Goal: Task Accomplishment & Management: Use online tool/utility

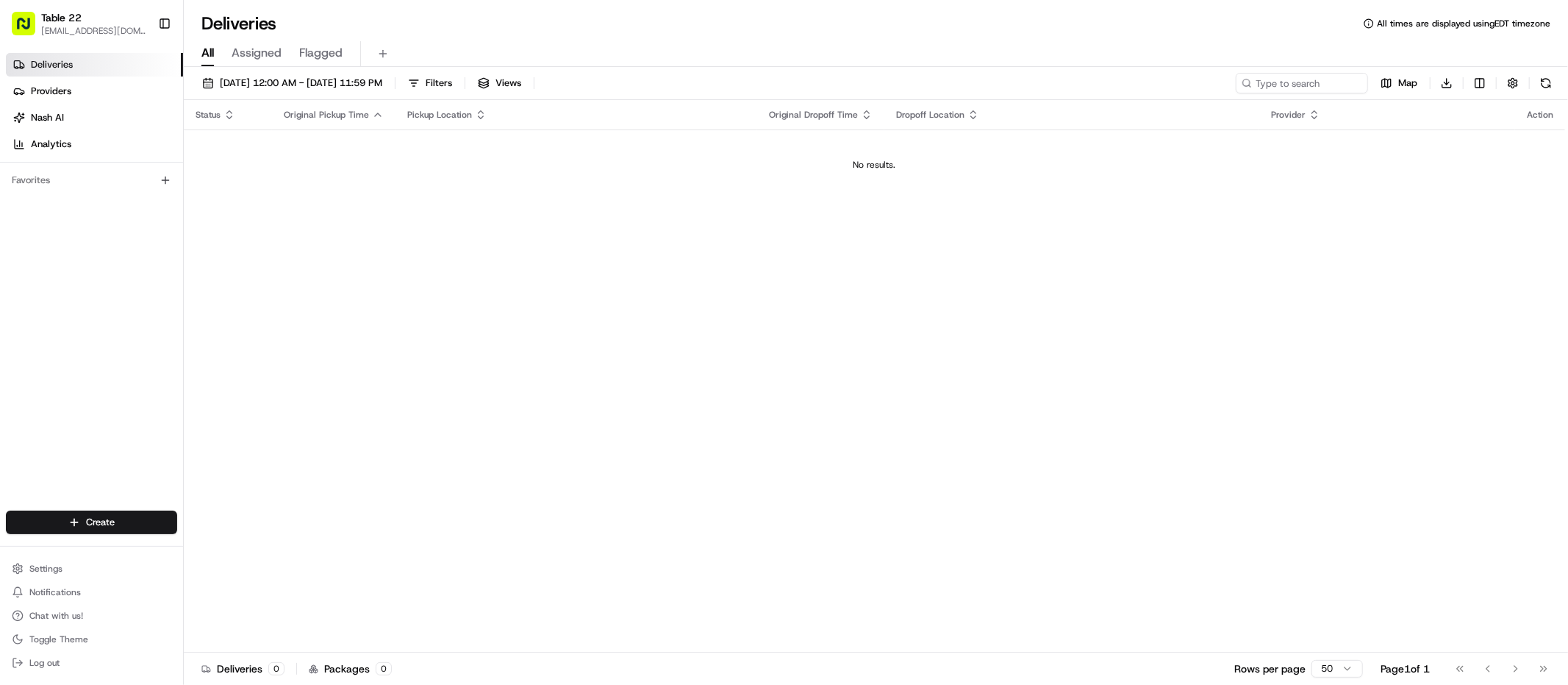
click at [120, 488] on div "Deliveries Providers [PERSON_NAME] Analytics Favorites" at bounding box center [91, 283] width 183 height 472
click at [116, 519] on html "Table 22 [EMAIL_ADDRESS][DOMAIN_NAME] Toggle Sidebar Deliveries Providers [PERS…" at bounding box center [784, 342] width 1568 height 685
click at [259, 536] on link "CSV Upload" at bounding box center [265, 576] width 164 height 27
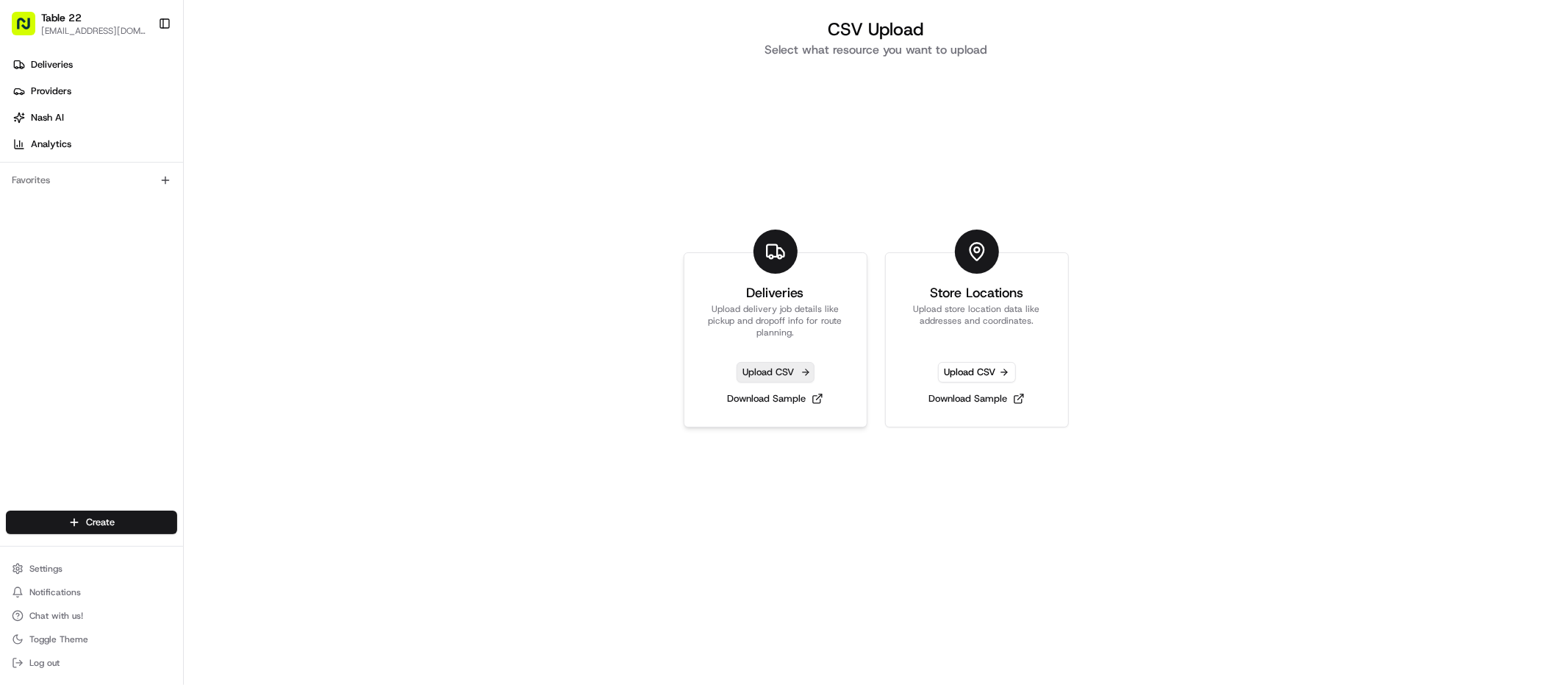
click at [777, 376] on span "Upload CSV" at bounding box center [776, 371] width 78 height 20
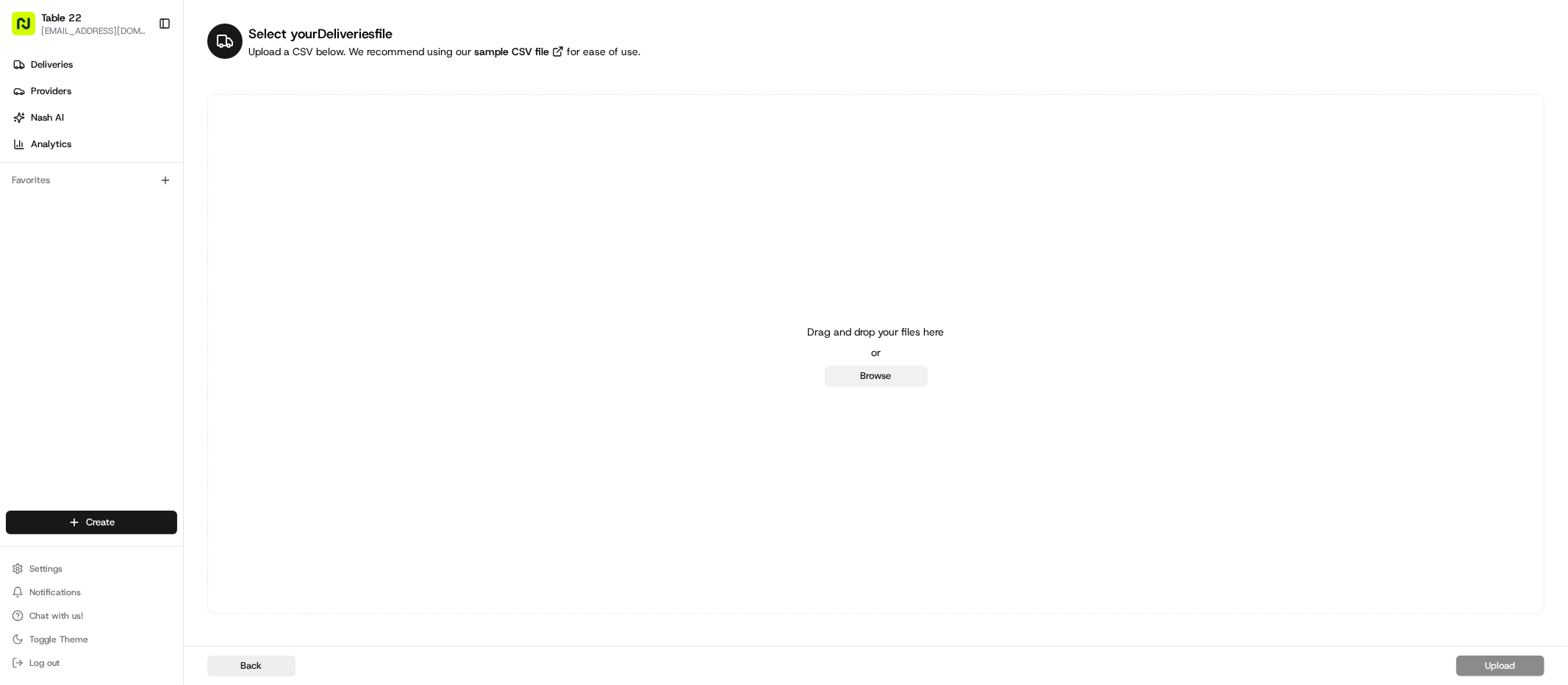
click at [869, 379] on button "Browse" at bounding box center [876, 376] width 102 height 20
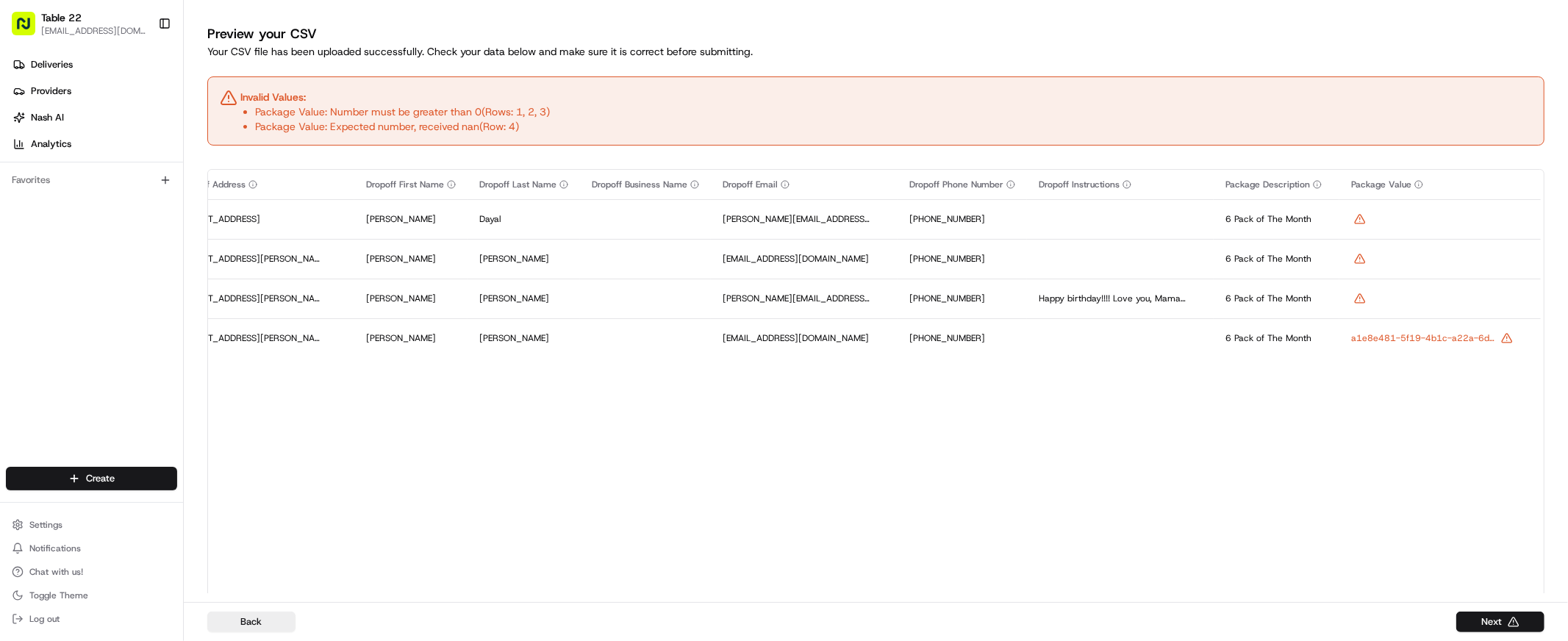
scroll to position [0, 1810]
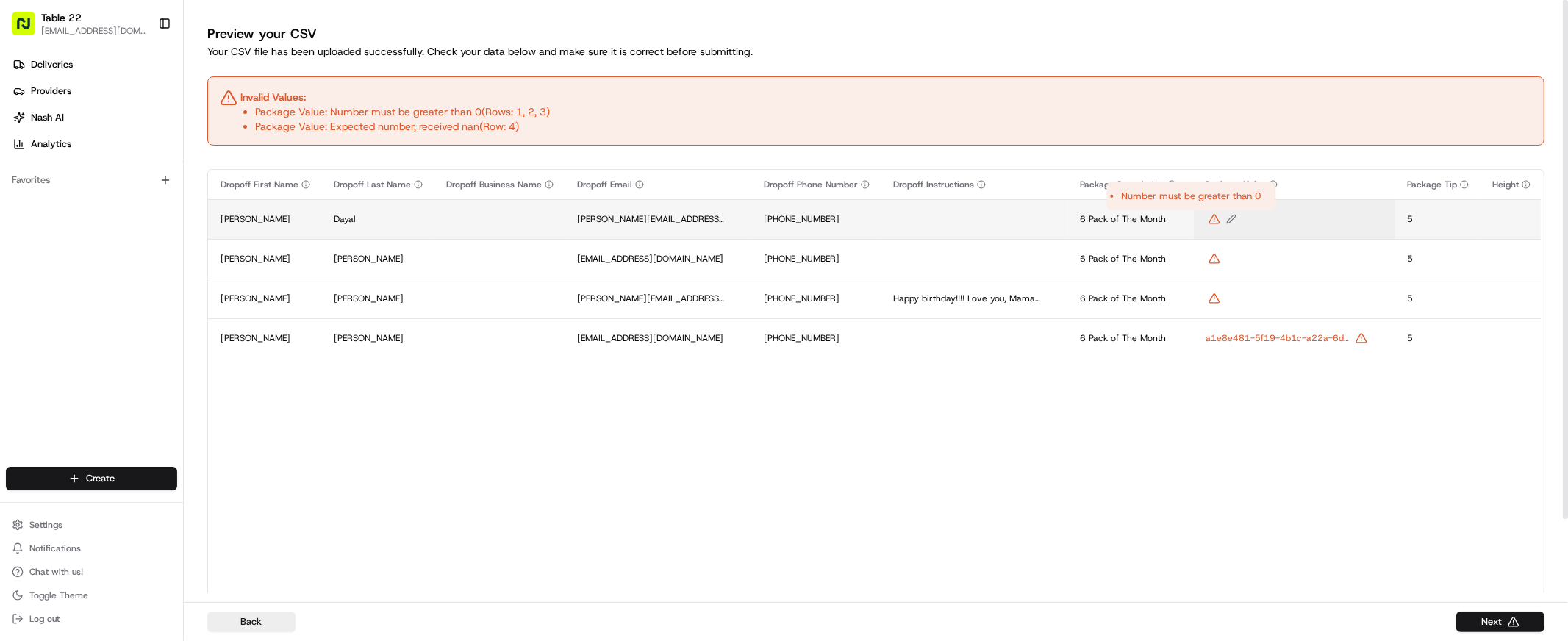
click at [1111, 222] on icon "Edit Package Value value" at bounding box center [1214, 219] width 10 height 9
click at [1111, 404] on div at bounding box center [784, 320] width 1568 height 641
click at [1111, 220] on button "Edit Package Value value" at bounding box center [1294, 218] width 178 height 11
type input "100"
click at [1111, 465] on div at bounding box center [784, 320] width 1568 height 641
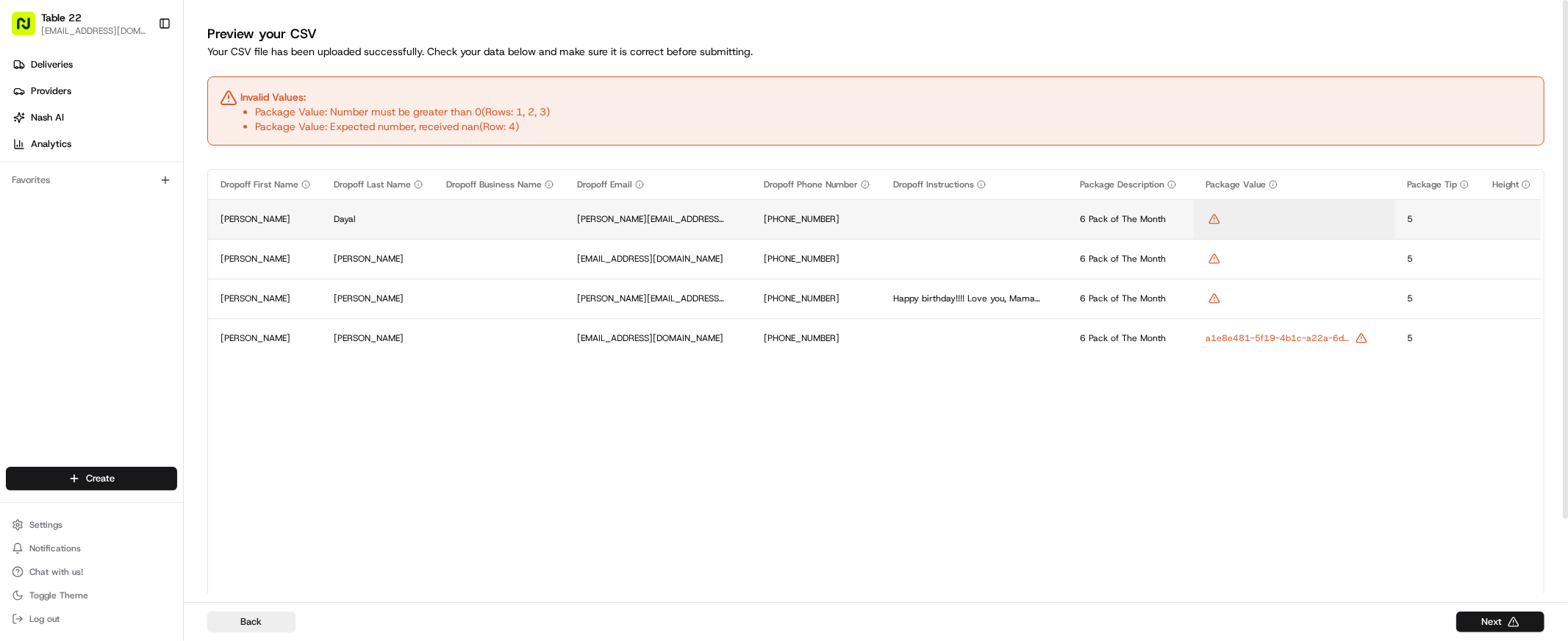
click at [1111, 226] on td at bounding box center [1294, 218] width 201 height 40
click at [1111, 217] on icon "Edit Package Value value" at bounding box center [1215, 218] width 0 height 2
click at [1111, 206] on button at bounding box center [1342, 204] width 20 height 26
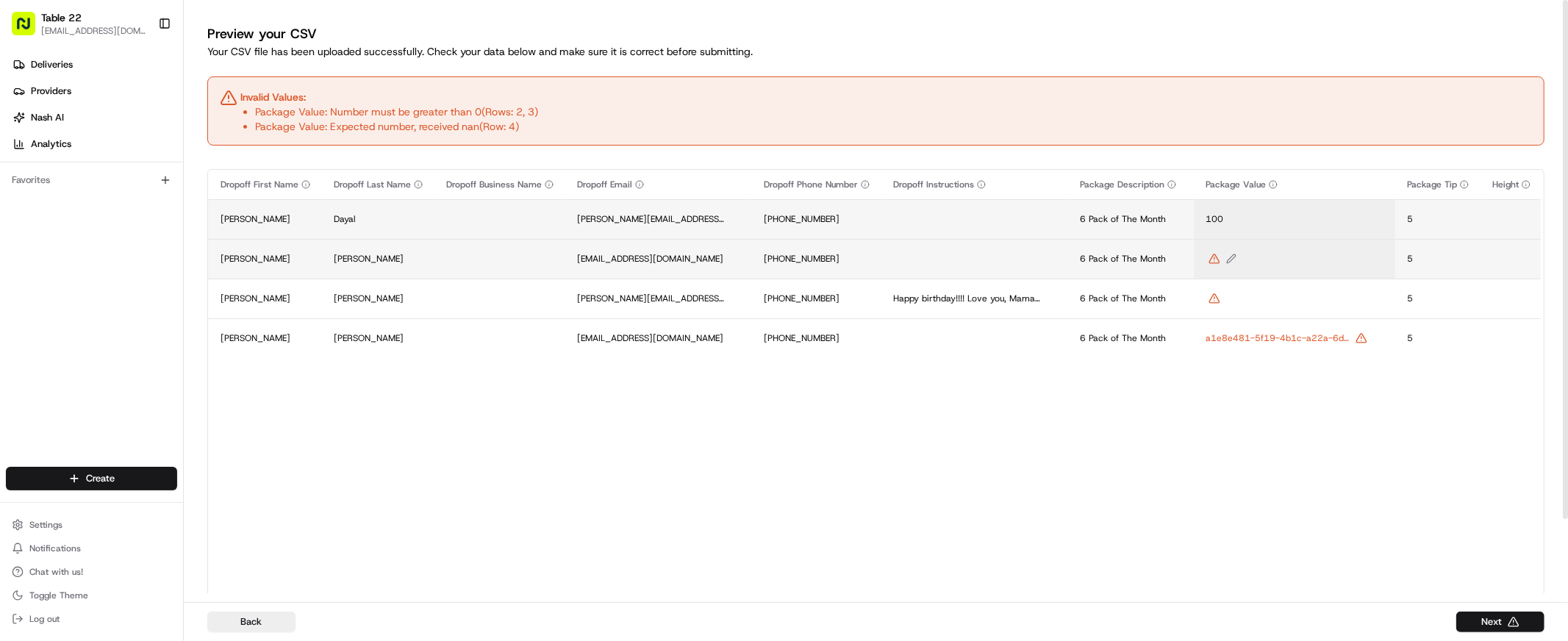
click at [1111, 260] on button "Edit Package Value value" at bounding box center [1294, 258] width 178 height 11
click at [1111, 244] on button at bounding box center [1342, 243] width 20 height 26
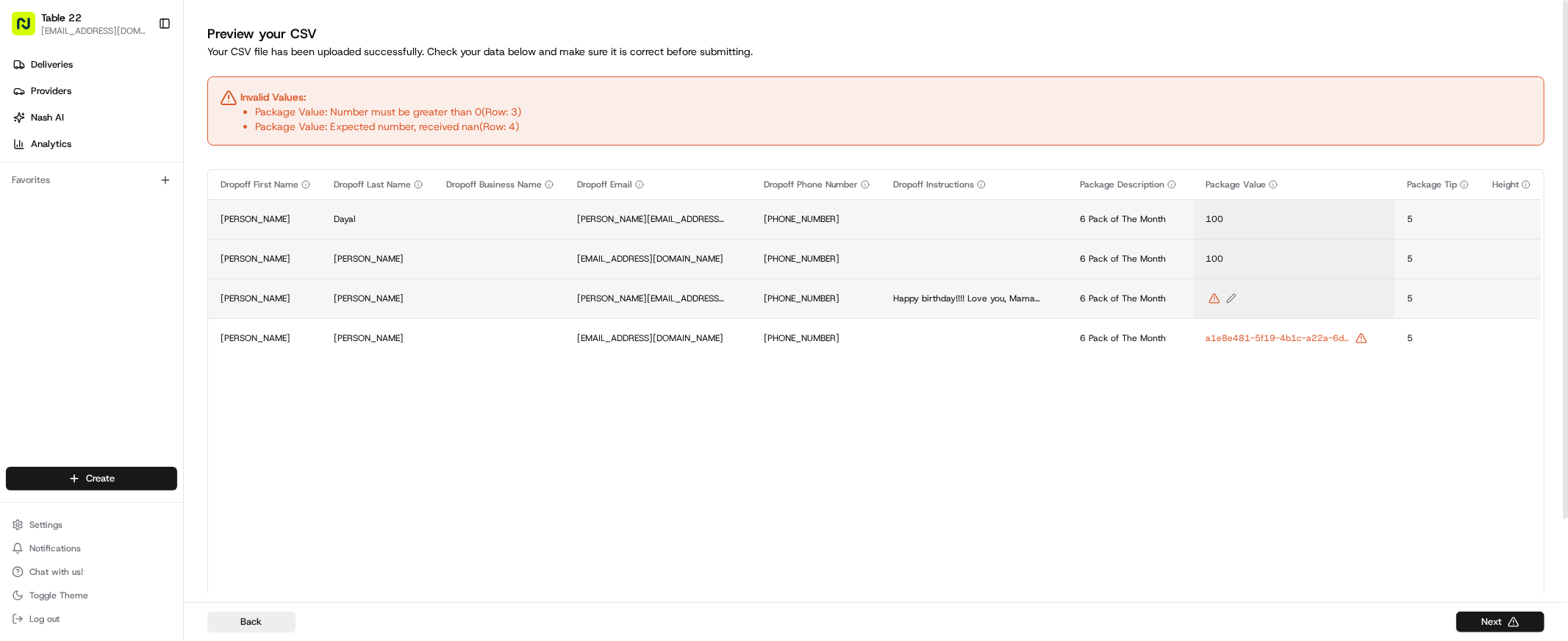
click at [1111, 297] on icon "Edit Package Value value" at bounding box center [1214, 298] width 10 height 9
click at [1111, 290] on button at bounding box center [1342, 283] width 20 height 26
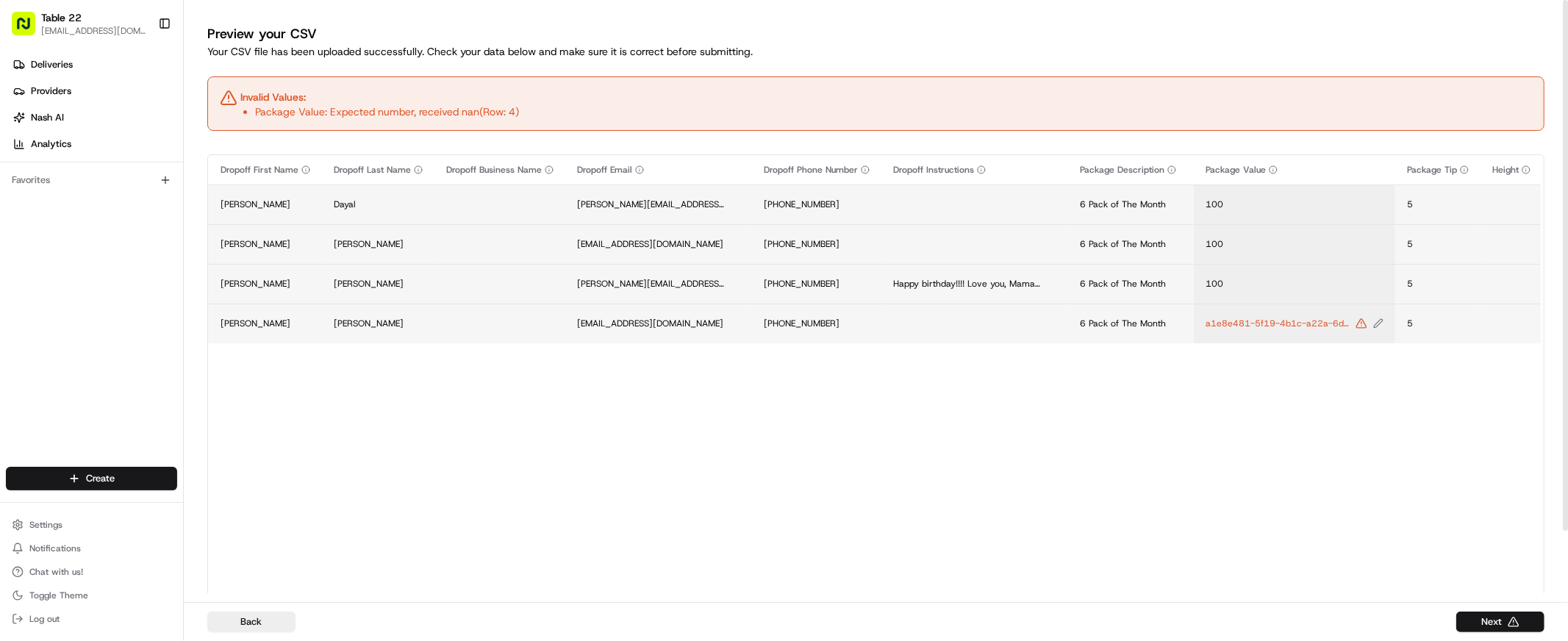
click at [1111, 322] on span "a1e8e481-5f19-4b1c-a22a-6d3b92c084de" at bounding box center [1279, 322] width 147 height 11
click at [1111, 313] on input "a1e8e481-5f19-4b1c-a22a-6d3b92c084de" at bounding box center [1270, 308] width 163 height 26
type input "100"
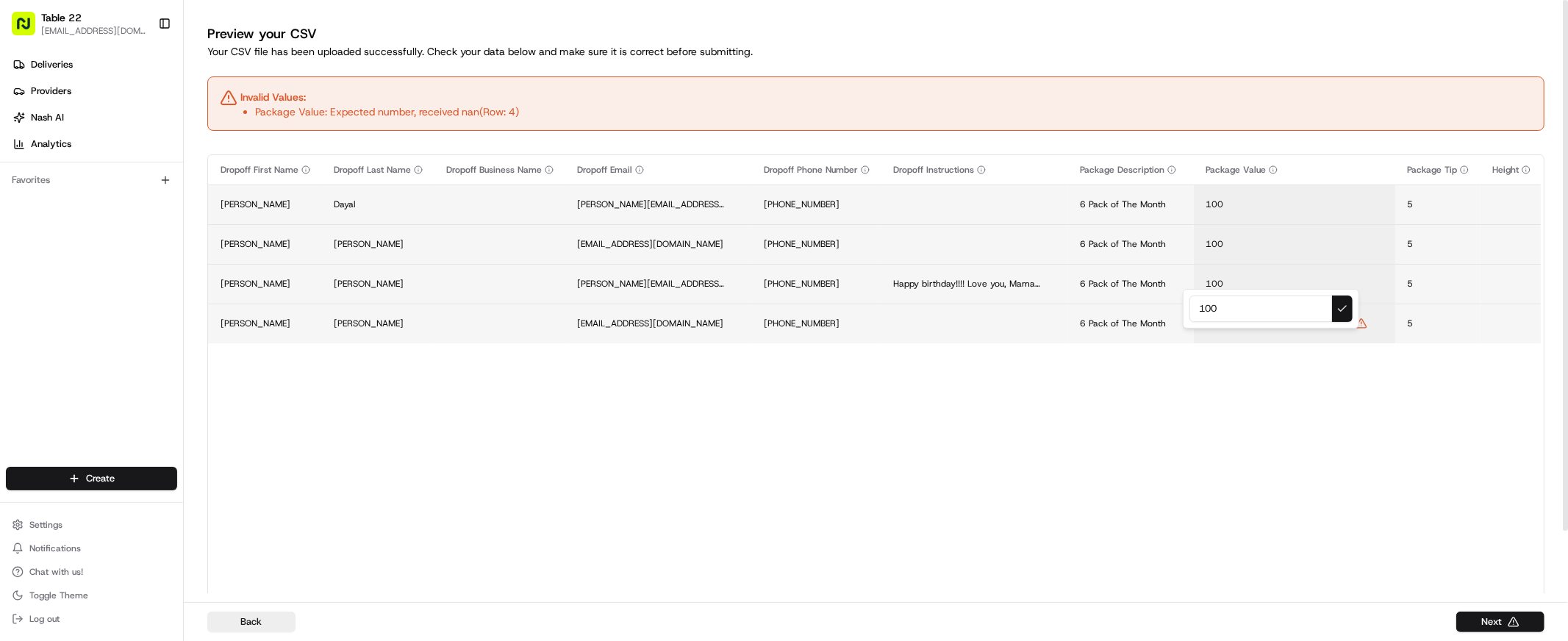
click at [1111, 308] on button at bounding box center [1342, 308] width 20 height 26
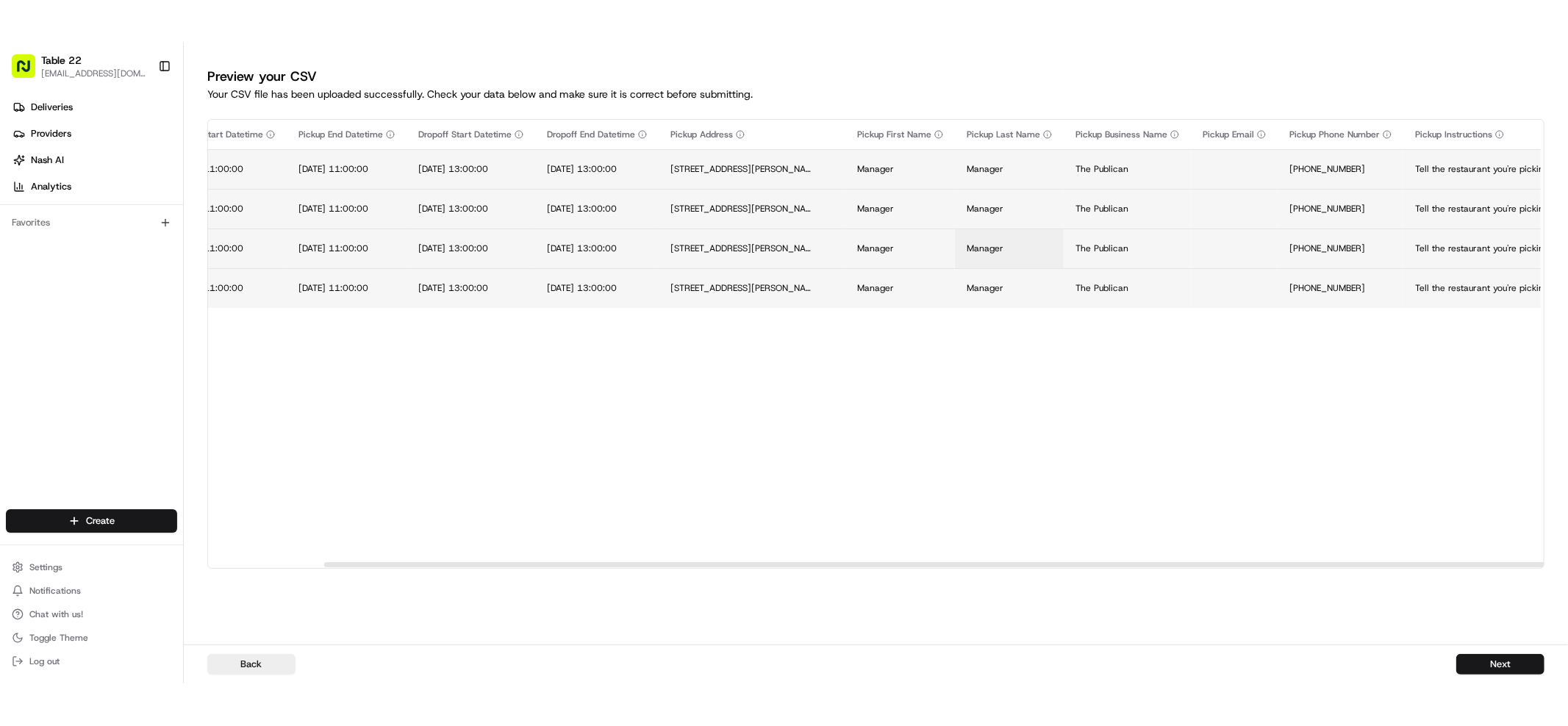
scroll to position [0, 0]
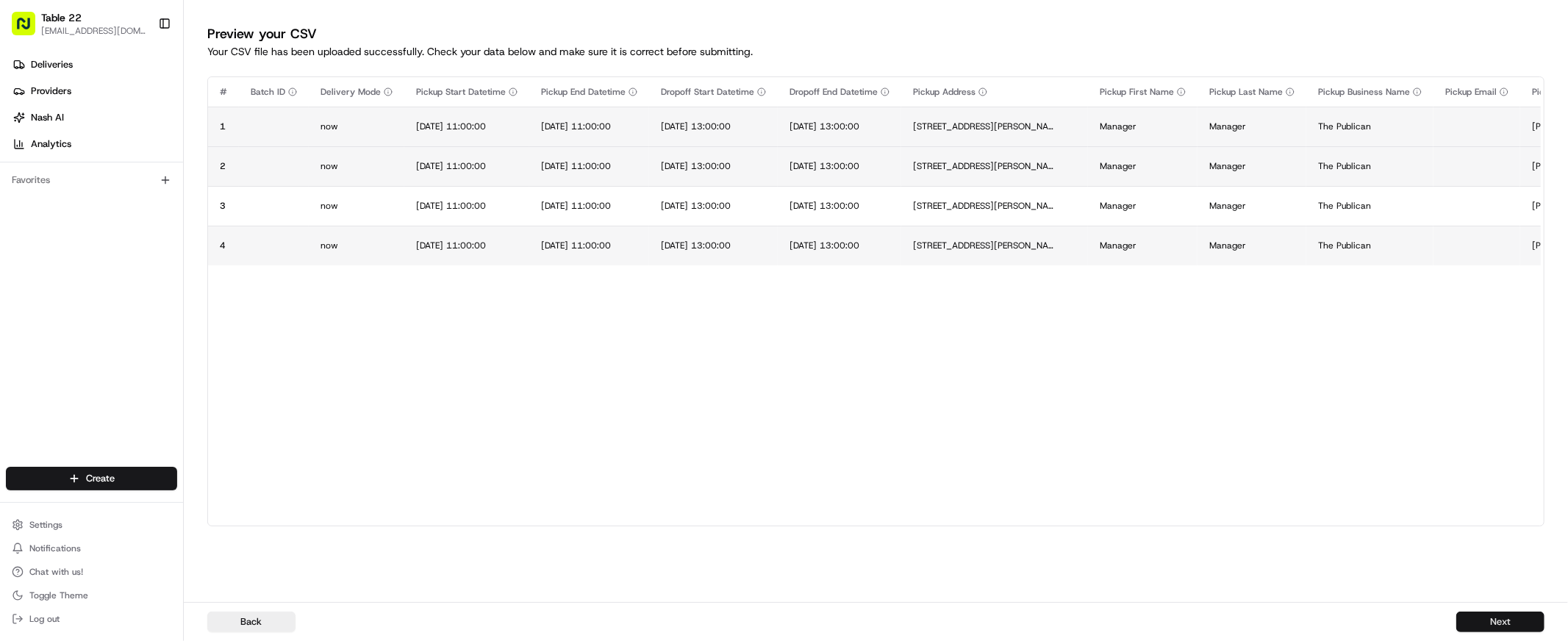
click at [1111, 535] on button "Next" at bounding box center [1500, 621] width 88 height 20
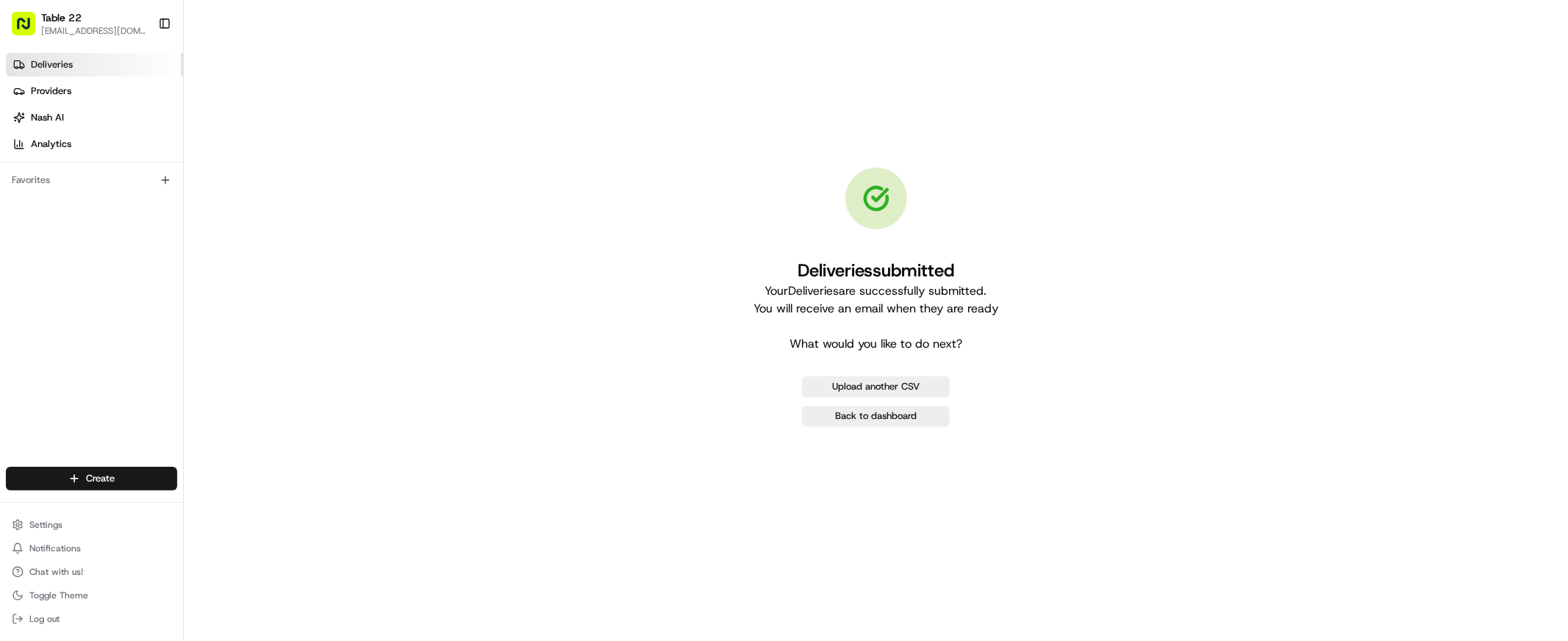
click at [94, 59] on link "Deliveries" at bounding box center [95, 64] width 178 height 24
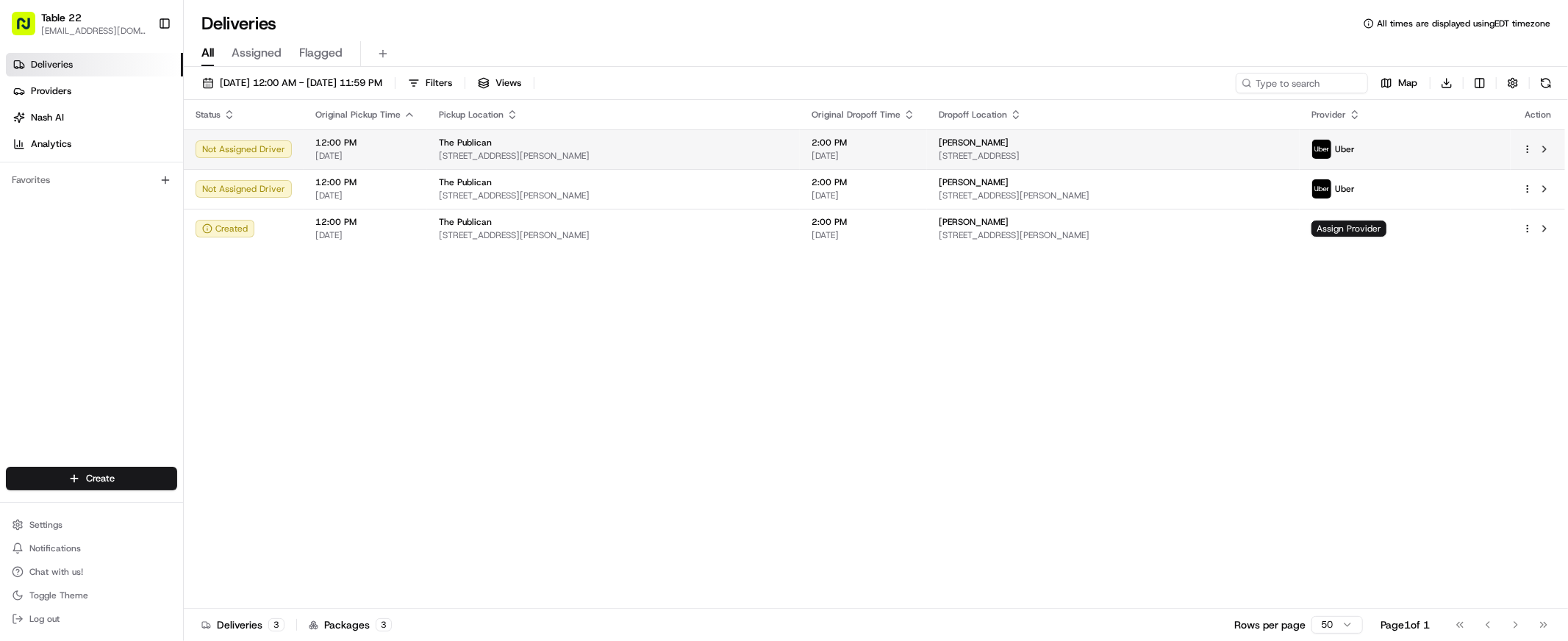
click at [1111, 141] on td at bounding box center [1538, 148] width 55 height 40
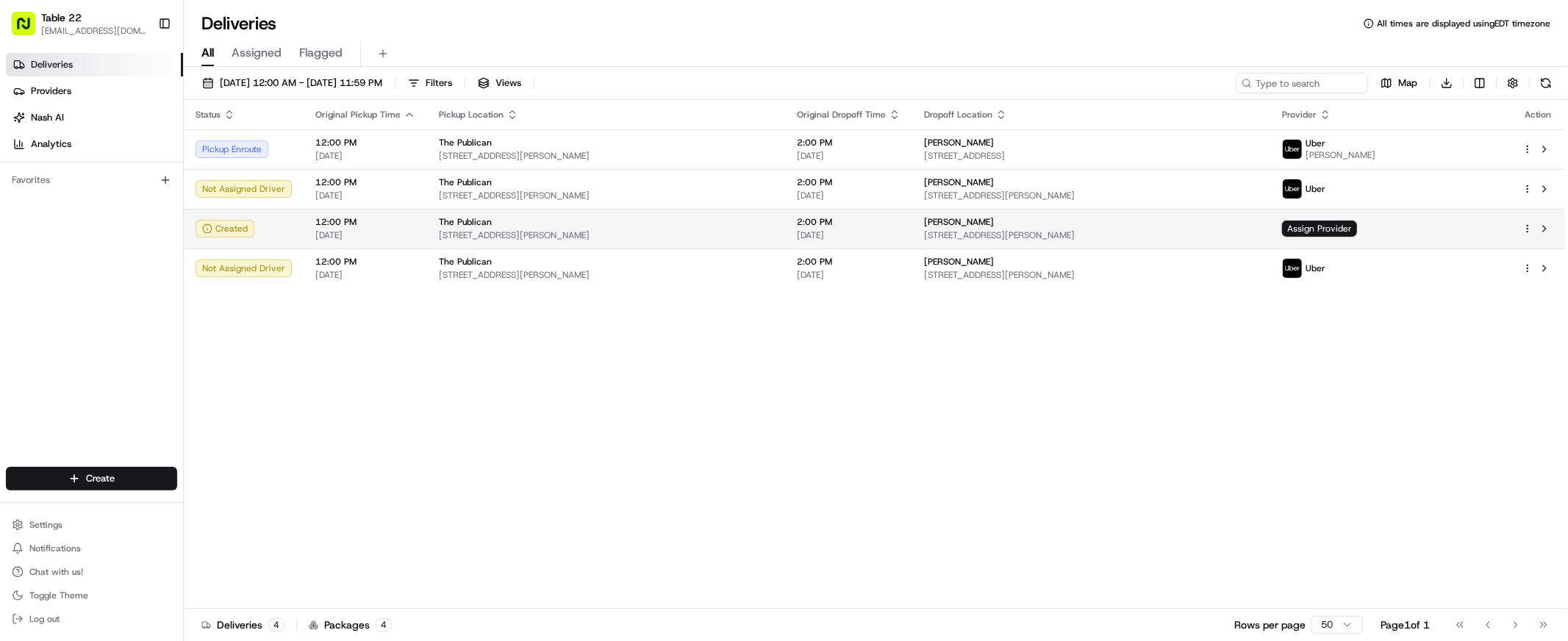
click at [1051, 239] on span "[STREET_ADDRESS][PERSON_NAME]" at bounding box center [1091, 235] width 335 height 11
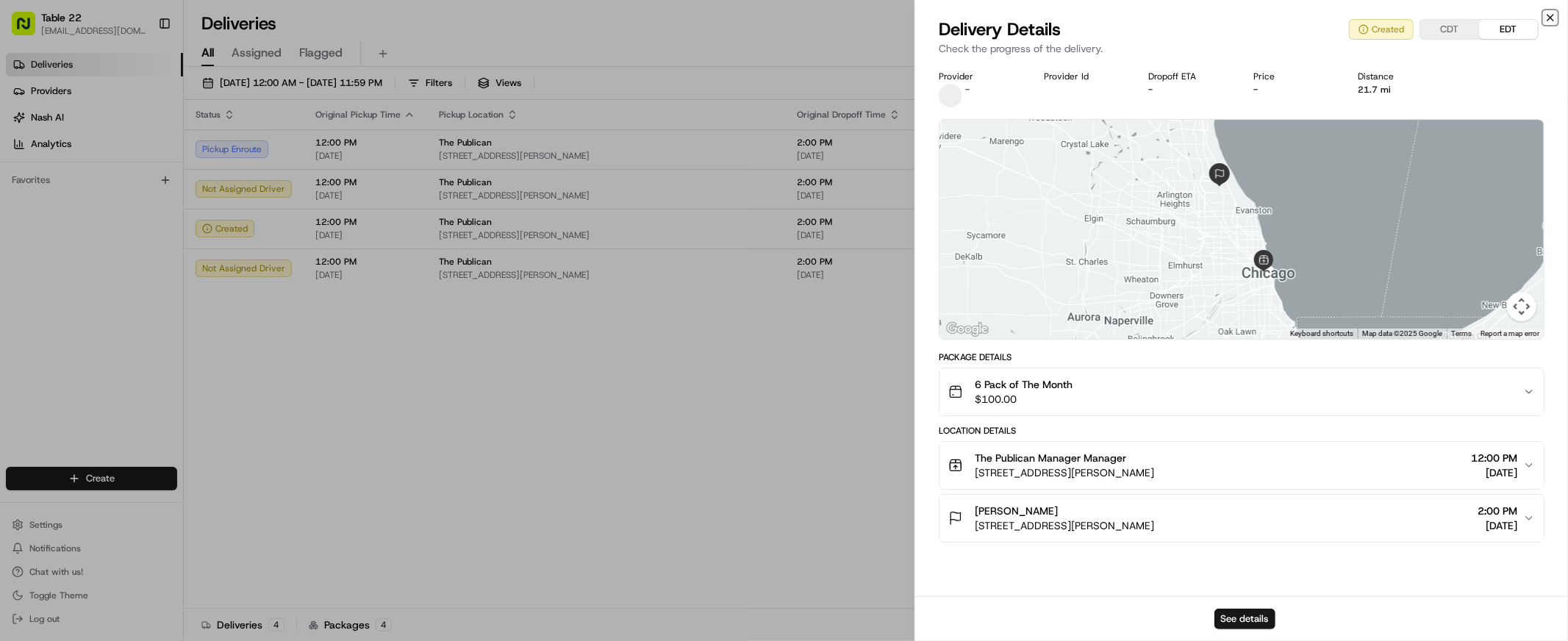
click at [1111, 18] on icon "button" at bounding box center [1549, 18] width 6 height 6
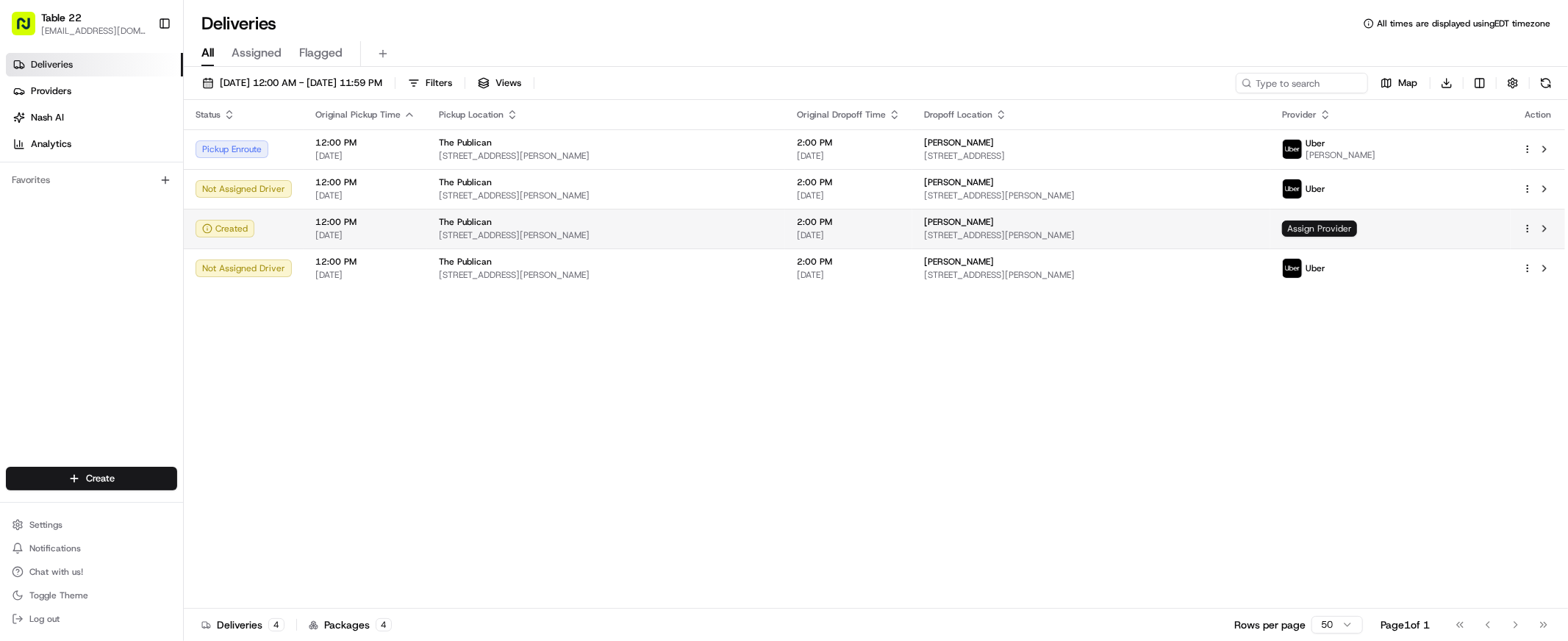
click at [1111, 221] on span "Assign Provider" at bounding box center [1319, 229] width 75 height 16
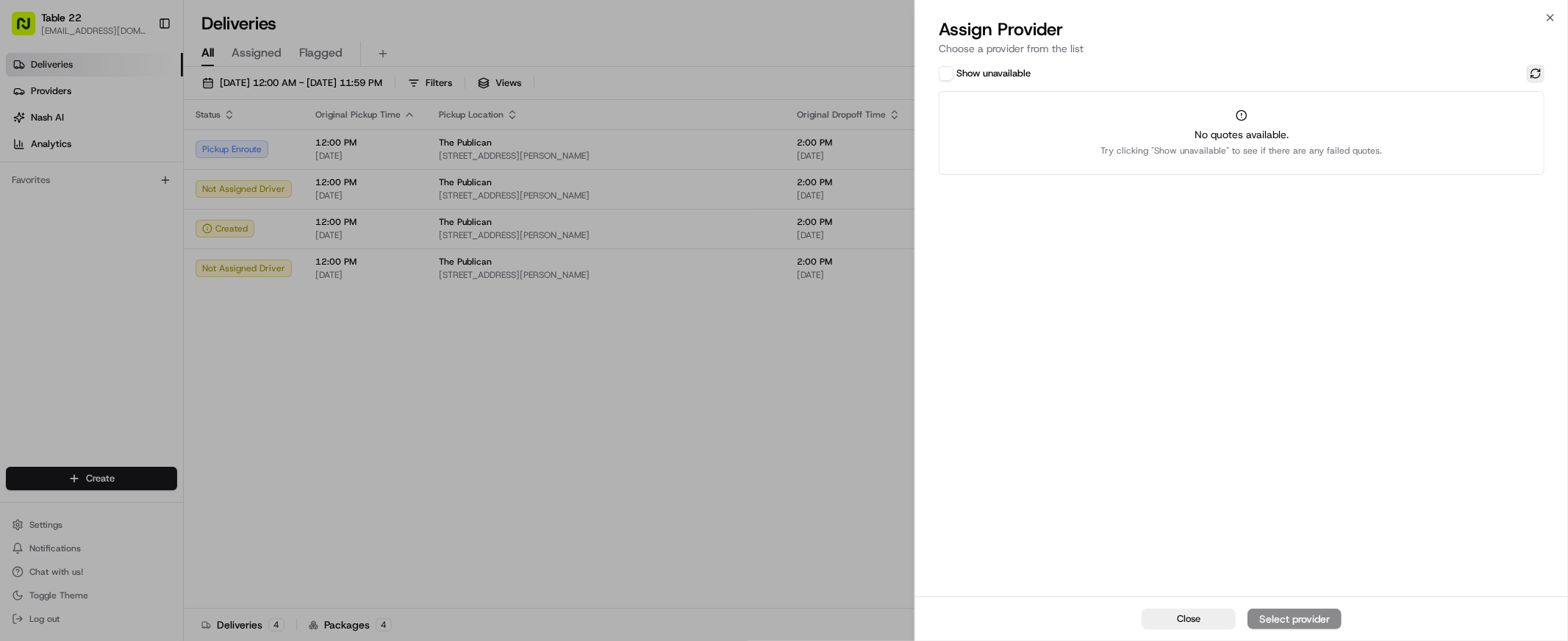
click at [1111, 76] on button at bounding box center [1535, 73] width 18 height 18
click at [1111, 17] on icon "button" at bounding box center [1549, 17] width 11 height 11
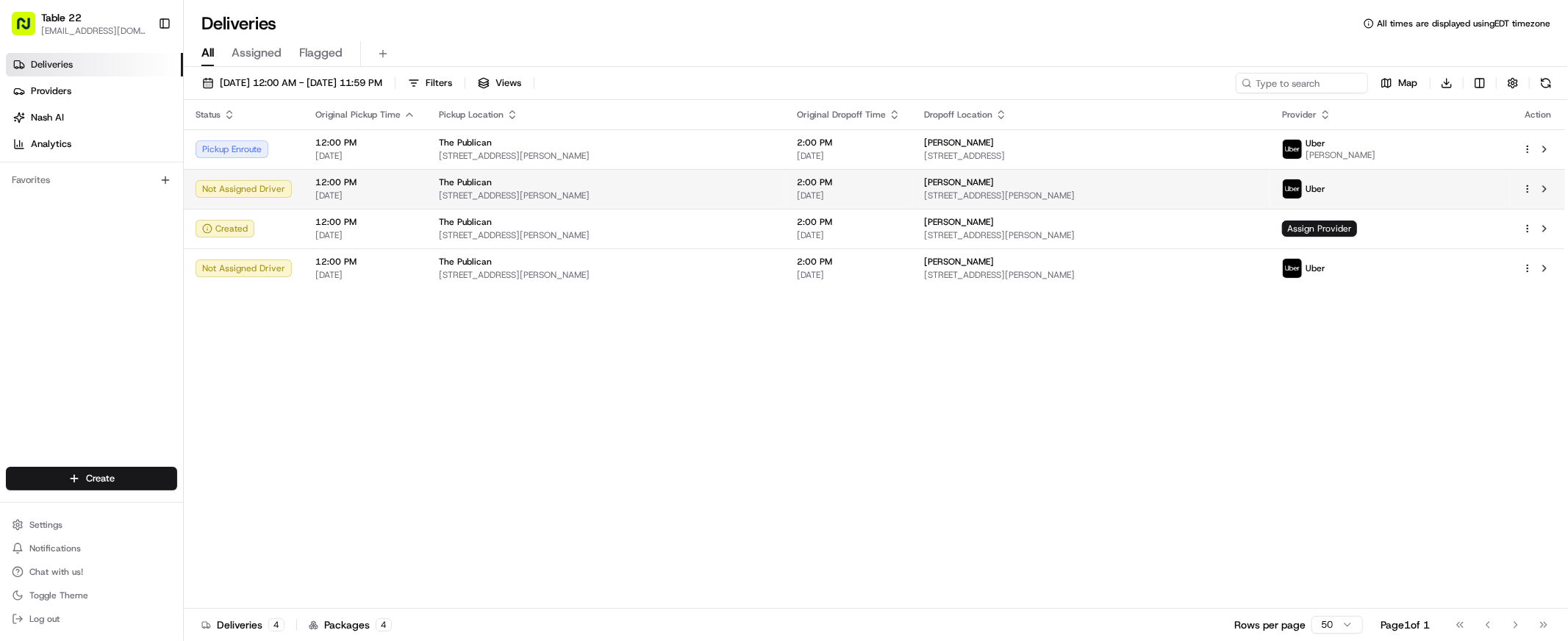
click at [1018, 185] on div "[PERSON_NAME]" at bounding box center [1091, 182] width 335 height 11
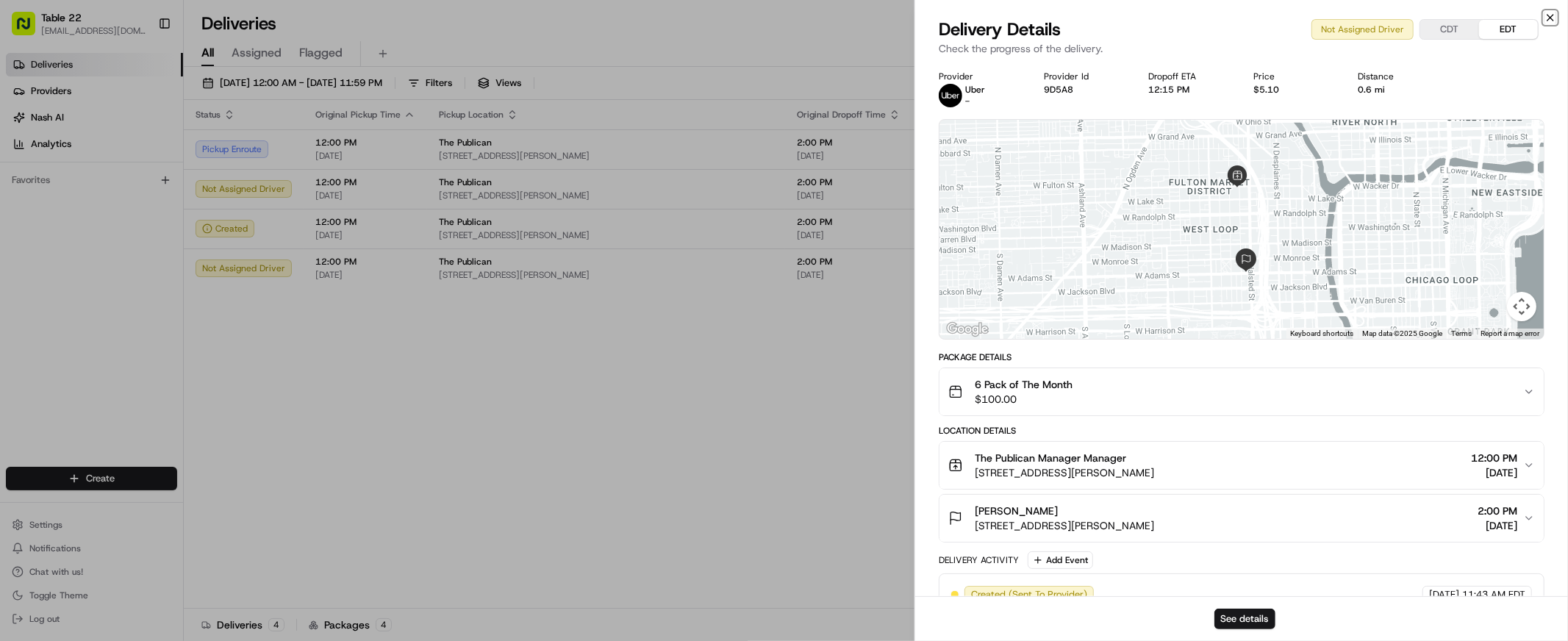
click at [1111, 15] on icon "button" at bounding box center [1549, 17] width 11 height 11
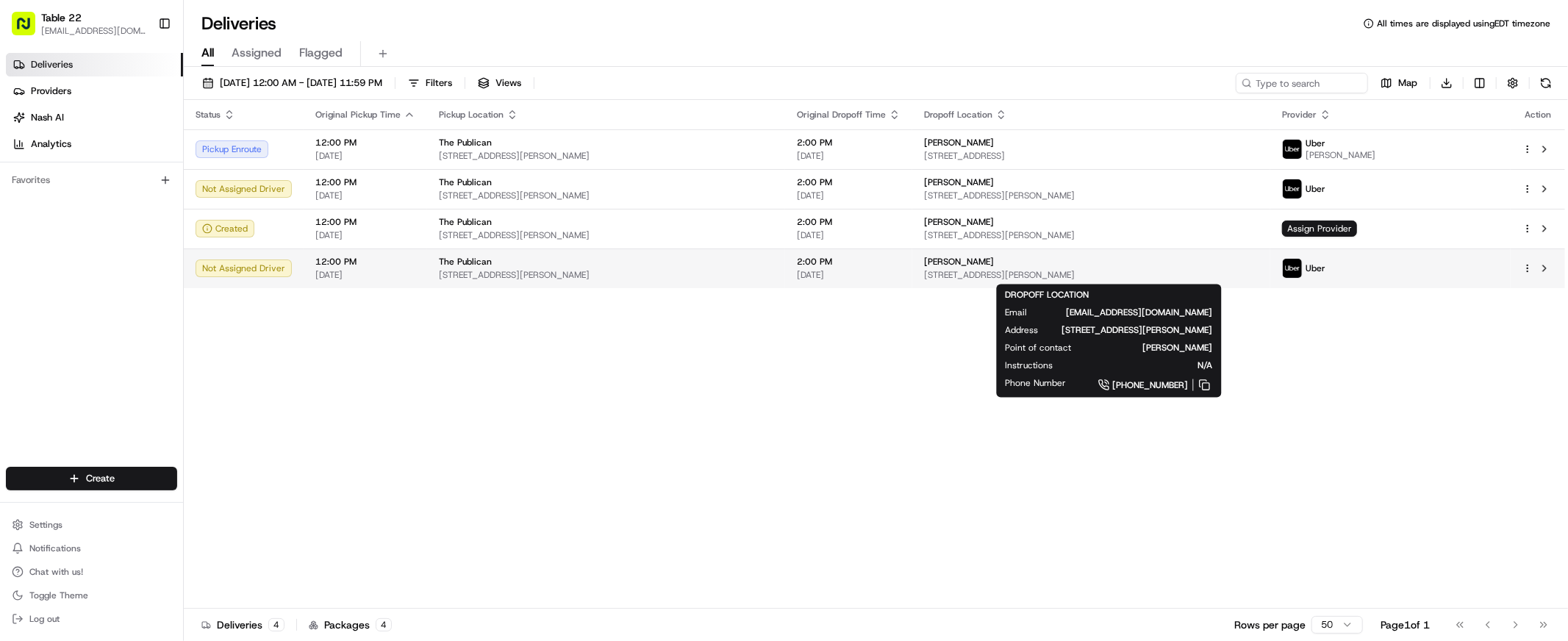
click at [978, 264] on span "[PERSON_NAME]" at bounding box center [958, 261] width 70 height 11
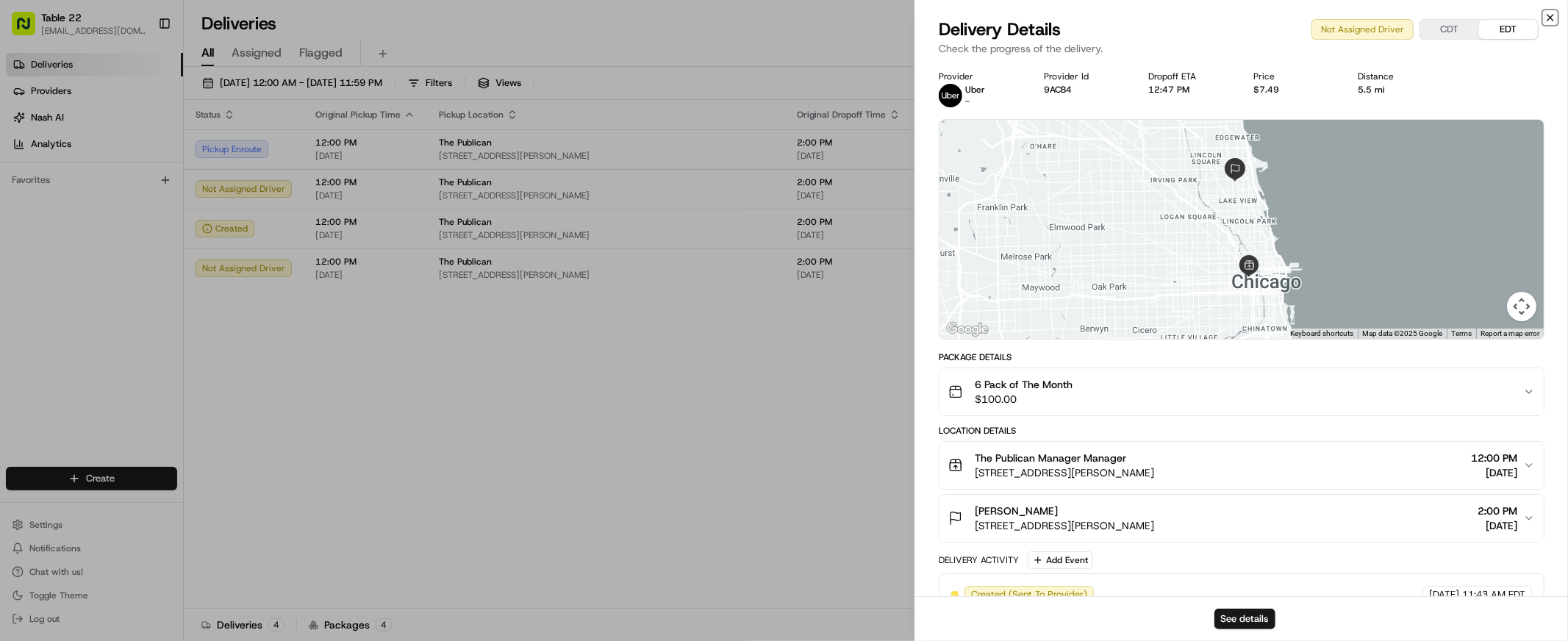
click at [1111, 17] on icon "button" at bounding box center [1549, 17] width 11 height 11
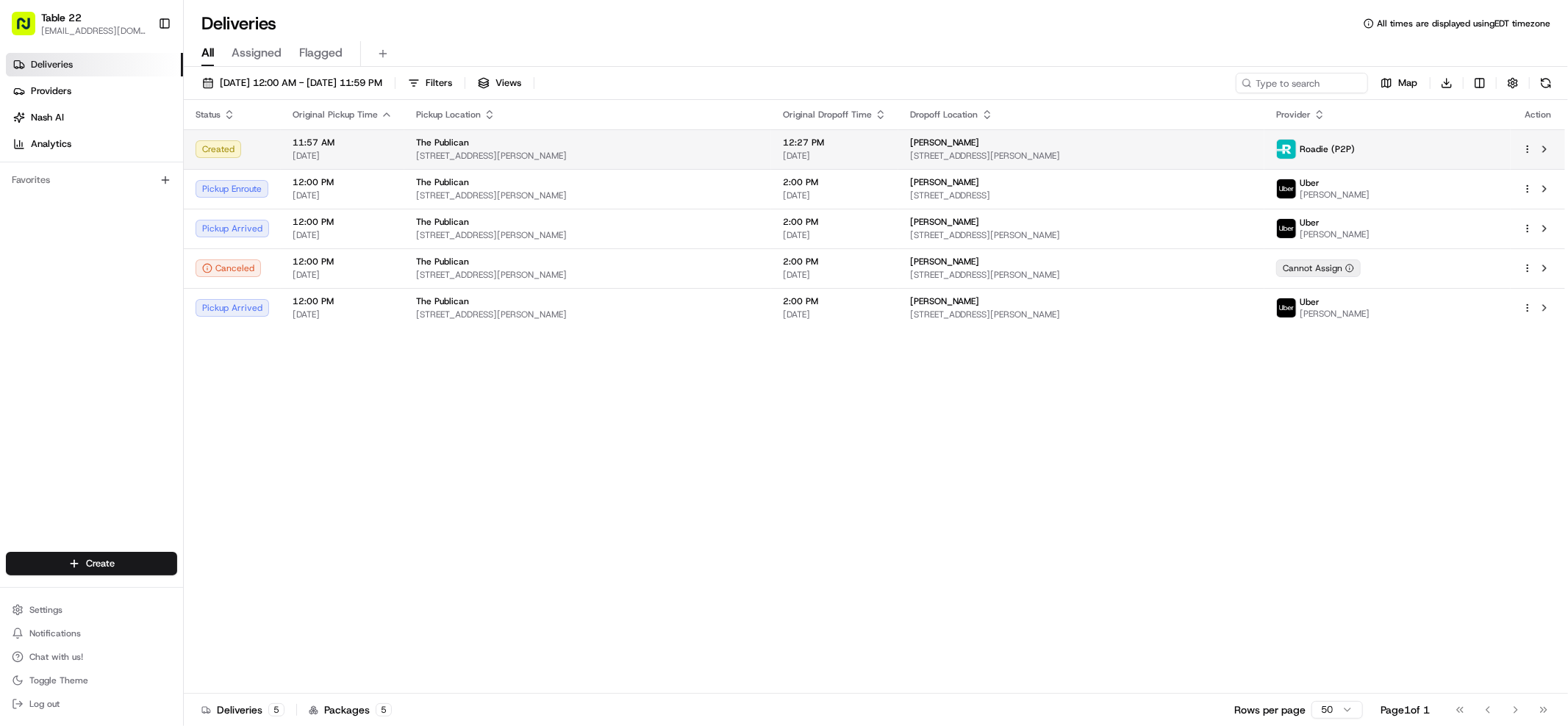
click at [1111, 151] on span "[STREET_ADDRESS][PERSON_NAME]" at bounding box center [1081, 155] width 344 height 11
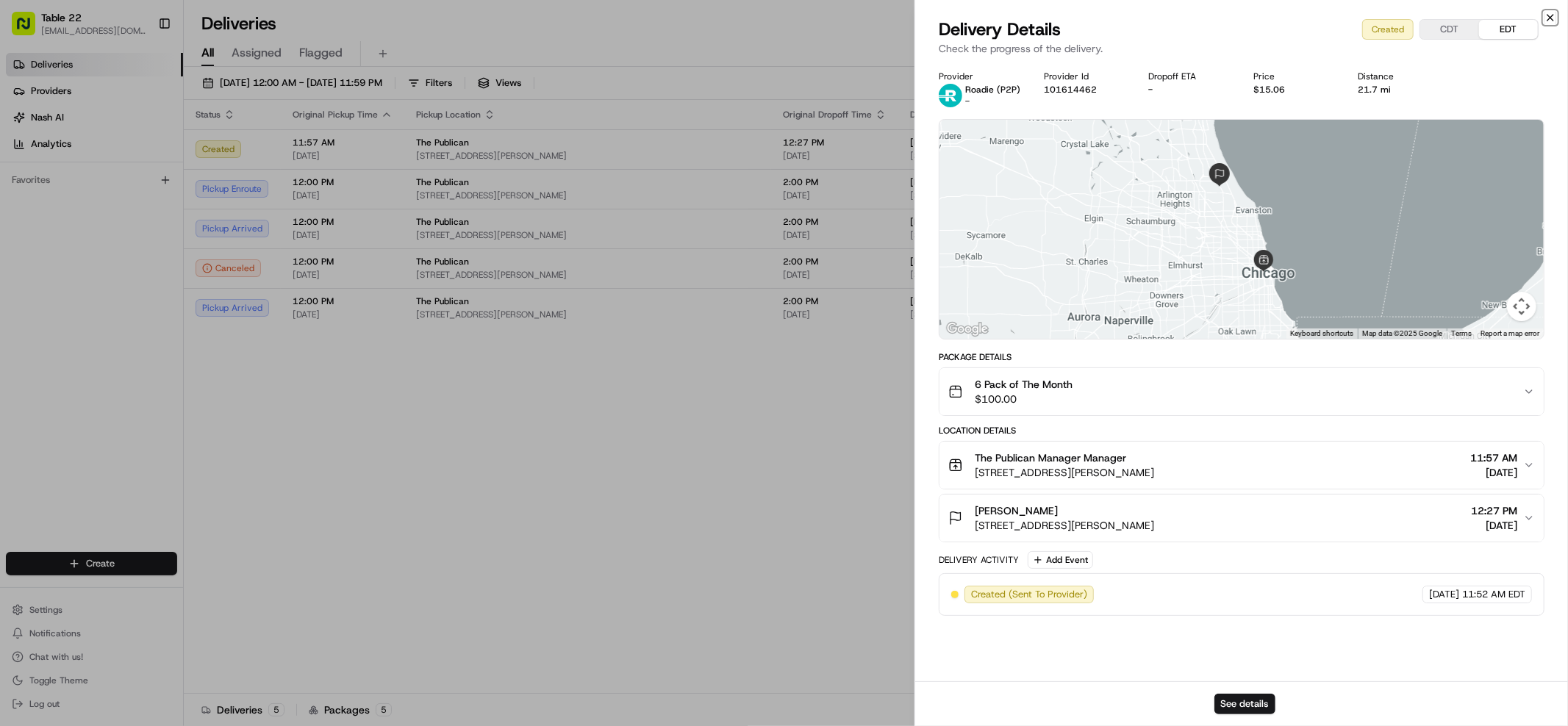
click at [1111, 15] on icon "button" at bounding box center [1549, 17] width 11 height 11
